Goal: Information Seeking & Learning: Learn about a topic

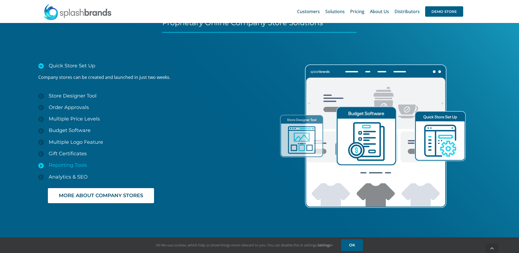
scroll to position [820, 0]
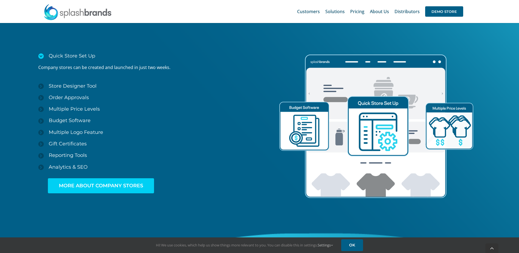
click at [131, 184] on span "MORE ABOUT COMPANY STORES" at bounding box center [101, 186] width 84 height 6
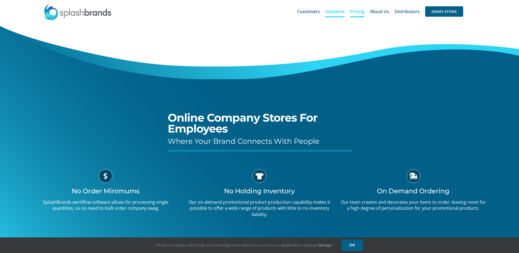
click at [358, 13] on span "Pricing" at bounding box center [357, 11] width 14 height 4
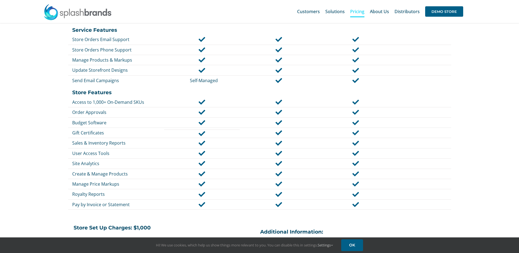
scroll to position [27, 0]
